Goal: Information Seeking & Learning: Learn about a topic

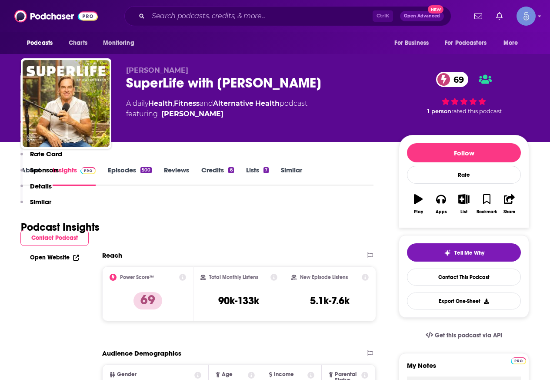
scroll to position [652, 0]
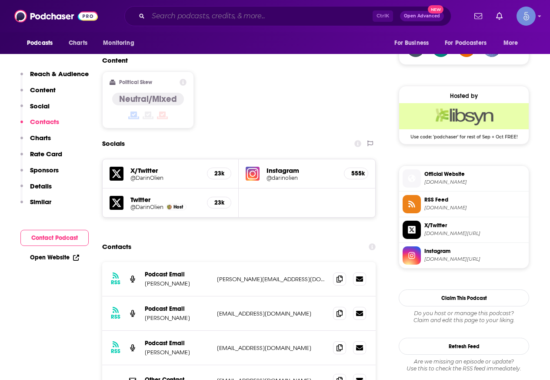
click at [245, 21] on input "Search podcasts, credits, & more..." at bounding box center [260, 16] width 224 height 14
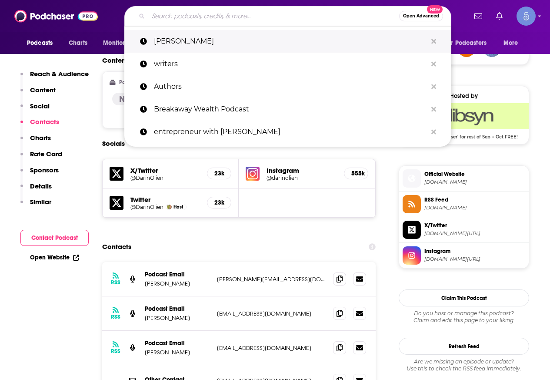
paste input "Surviving Podcast Network"
type input "Surviving Podcast Network"
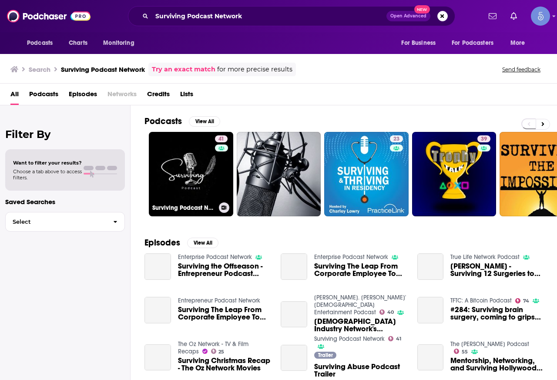
click at [197, 154] on link "41 Surviving Podcast Network" at bounding box center [191, 174] width 84 height 84
